Goal: Navigation & Orientation: Locate item on page

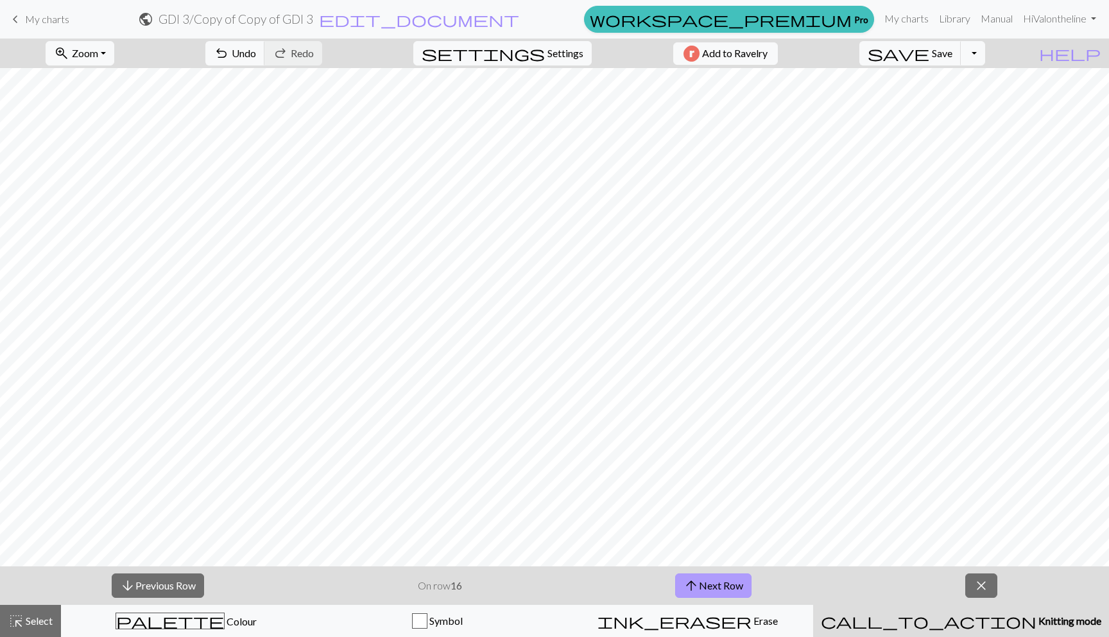
click at [699, 580] on span "arrow_upward" at bounding box center [691, 585] width 15 height 18
click at [718, 587] on button "arrow_upward Next Row" at bounding box center [713, 585] width 76 height 24
click at [727, 591] on button "arrow_upward Next Row" at bounding box center [713, 585] width 76 height 24
click at [719, 588] on button "arrow_upward Next Row" at bounding box center [713, 585] width 76 height 24
click at [728, 589] on button "arrow_upward Next Row" at bounding box center [713, 585] width 76 height 24
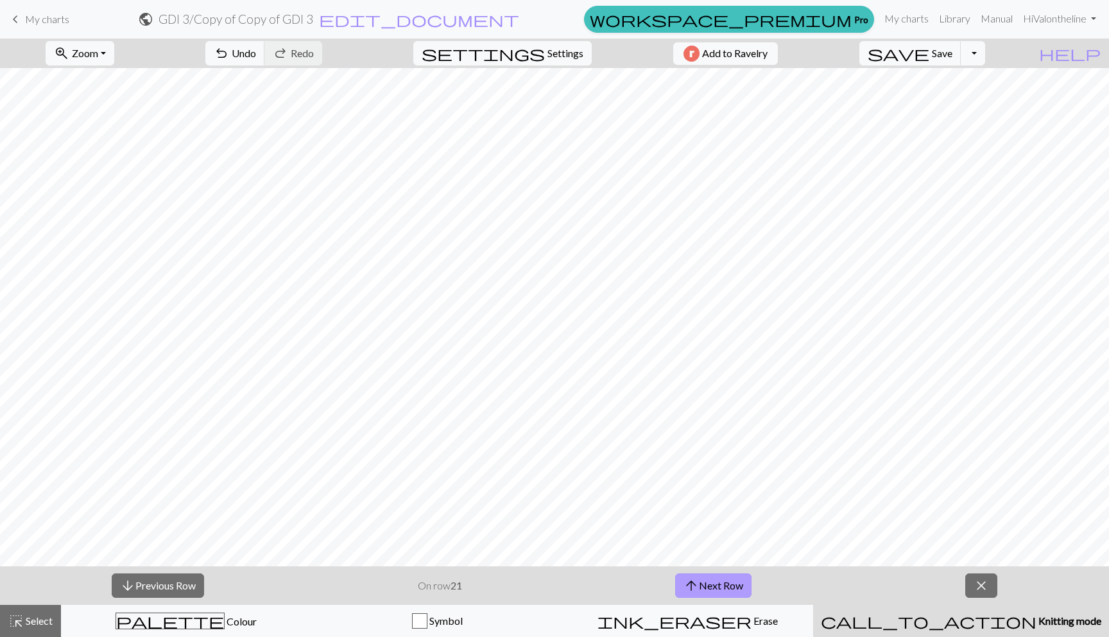
click at [724, 584] on button "arrow_upward Next Row" at bounding box center [713, 585] width 76 height 24
click at [693, 590] on span "arrow_upward" at bounding box center [691, 585] width 15 height 18
click at [713, 603] on div "arrow_downward Previous Row On row 23 arrow_upward Next Row close" at bounding box center [554, 585] width 1109 height 39
click at [712, 584] on button "arrow_upward Next Row" at bounding box center [713, 585] width 76 height 24
click at [693, 591] on span "arrow_upward" at bounding box center [691, 585] width 15 height 18
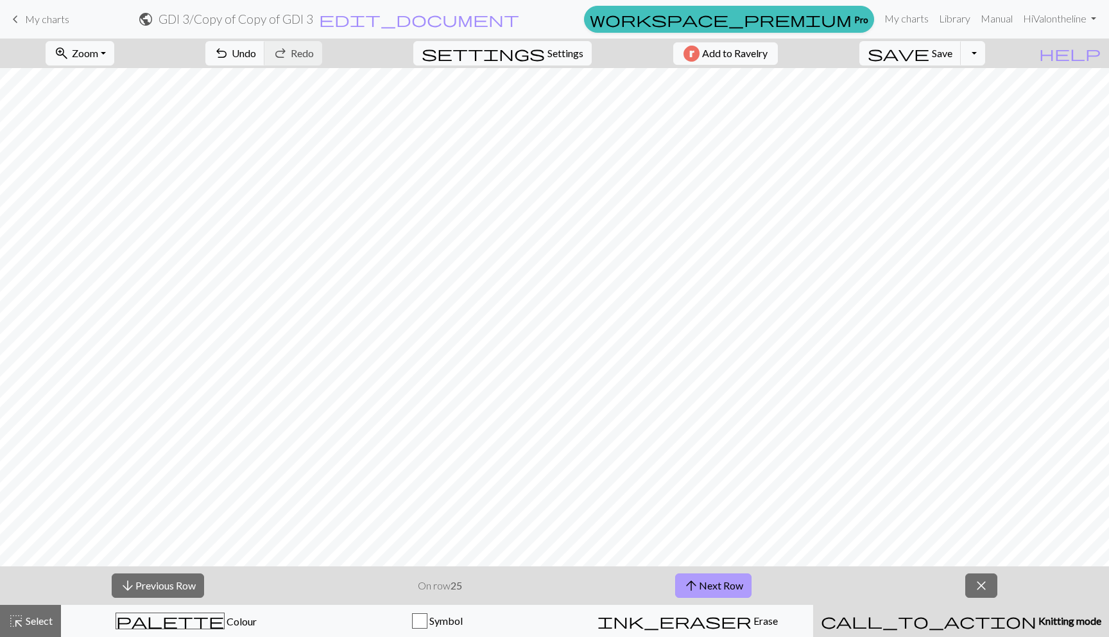
click at [706, 589] on button "arrow_upward Next Row" at bounding box center [713, 585] width 76 height 24
click at [734, 580] on button "arrow_upward Next Row" at bounding box center [713, 585] width 76 height 24
click at [713, 584] on button "arrow_upward Next Row" at bounding box center [713, 585] width 76 height 24
click at [703, 593] on button "arrow_upward Next Row" at bounding box center [713, 585] width 76 height 24
click at [697, 574] on button "arrow_upward Next Row" at bounding box center [713, 585] width 76 height 24
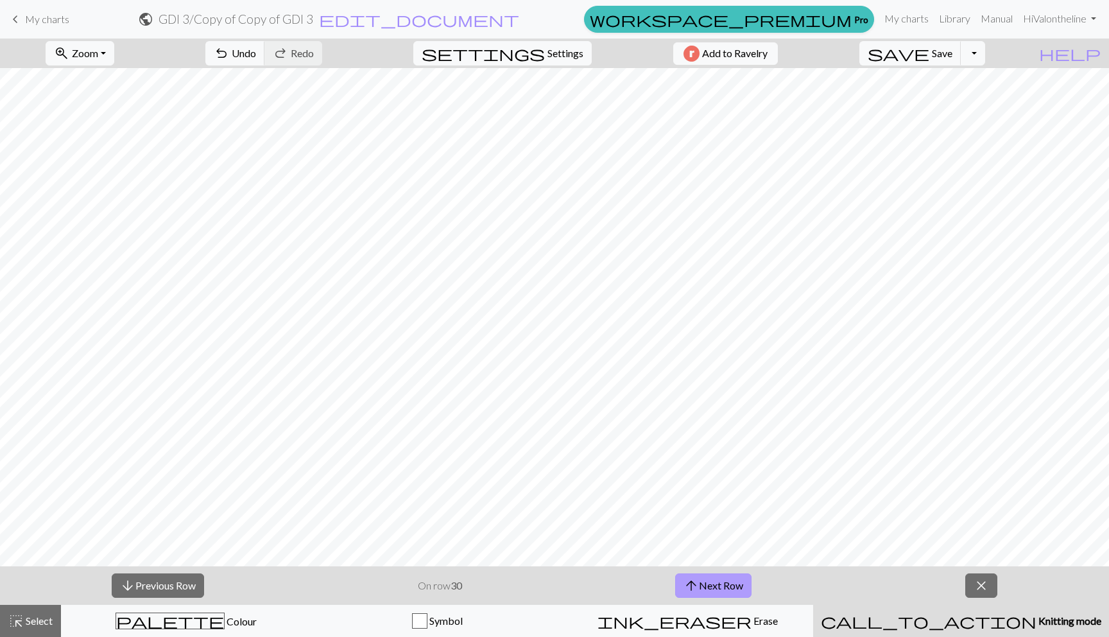
click at [687, 585] on span "arrow_upward" at bounding box center [691, 585] width 15 height 18
click at [702, 598] on div "arrow_downward Previous Row On row 31 arrow_upward Next Row close" at bounding box center [554, 585] width 1109 height 39
click at [704, 582] on button "arrow_upward Next Row" at bounding box center [713, 585] width 76 height 24
click at [727, 587] on button "arrow_upward Next Row" at bounding box center [713, 585] width 76 height 24
